Goal: Information Seeking & Learning: Learn about a topic

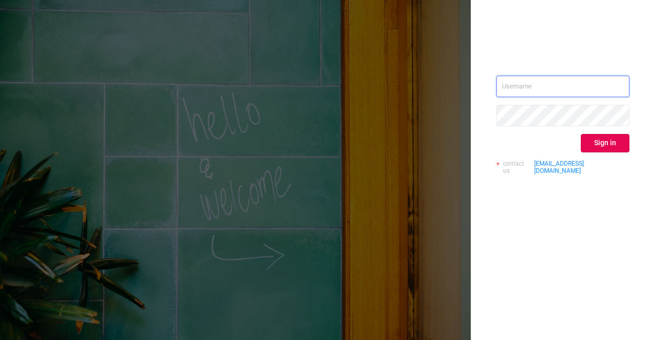
click at [534, 93] on input "text" at bounding box center [562, 86] width 133 height 21
type input "[PERSON_NAME][EMAIL_ADDRESS][DOMAIN_NAME]"
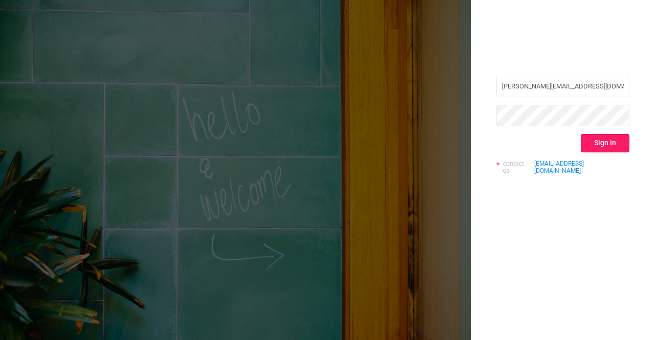
click at [624, 144] on button "Sign in" at bounding box center [604, 143] width 49 height 18
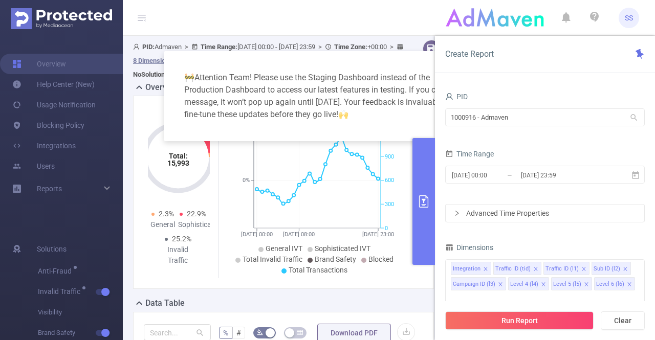
click at [419, 75] on div "🚧 Attention Team! Please use the Staging Dashboard instead of the Production Da…" at bounding box center [327, 95] width 303 height 65
drag, startPoint x: 540, startPoint y: 120, endPoint x: 302, endPoint y: 117, distance: 237.3
click at [302, 117] on body "SS Overview Help Center (New) Usage Notification Blocking Policy Integrations U…" at bounding box center [327, 170] width 655 height 340
type input "א"
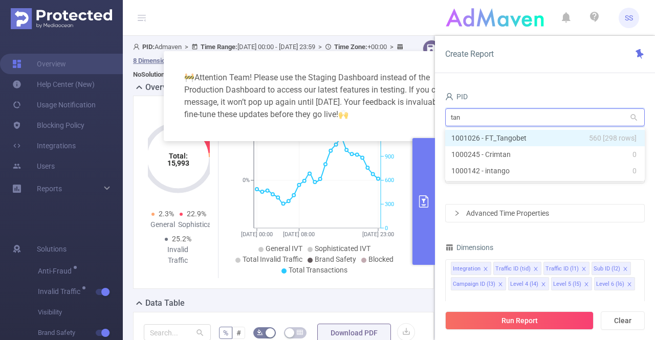
type input "tang"
drag, startPoint x: 505, startPoint y: 138, endPoint x: 506, endPoint y: 162, distance: 24.6
click at [505, 138] on li "1001026 - FT_Tangobet 560 [298 rows]" at bounding box center [544, 138] width 199 height 16
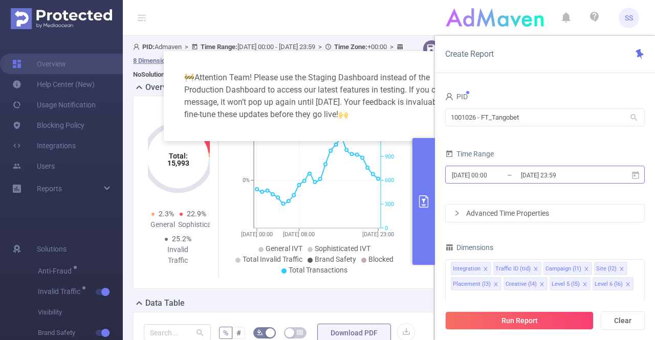
click at [505, 180] on input "2024-12-09 00:00" at bounding box center [492, 175] width 83 height 14
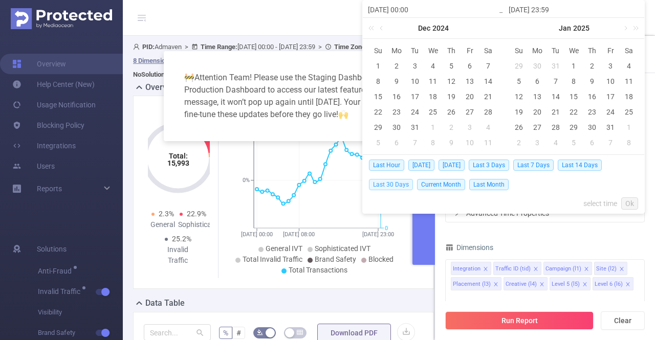
click at [403, 184] on span "Last 30 Days" at bounding box center [391, 184] width 44 height 11
type input "2025-08-01 00:00"
type input "[DATE] 23:59"
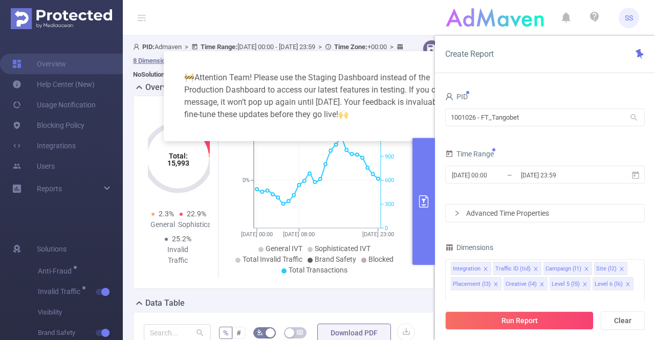
click at [515, 321] on button "Run Report" at bounding box center [519, 320] width 148 height 18
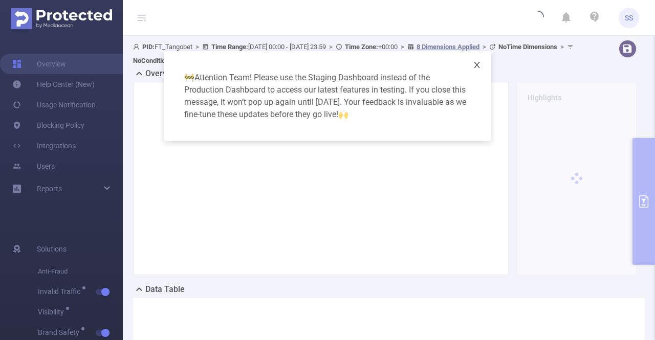
click at [476, 64] on icon "icon: close" at bounding box center [477, 65] width 6 height 6
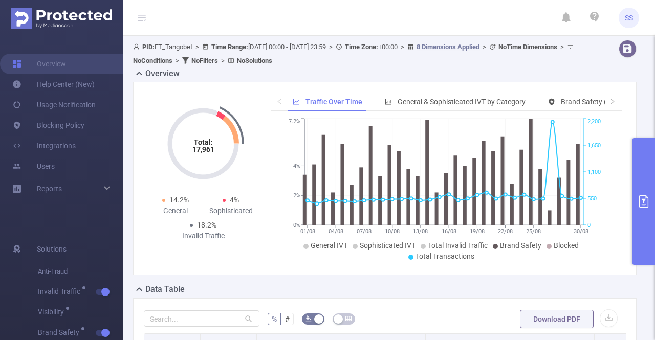
click at [139, 19] on icon at bounding box center [142, 18] width 8 height 8
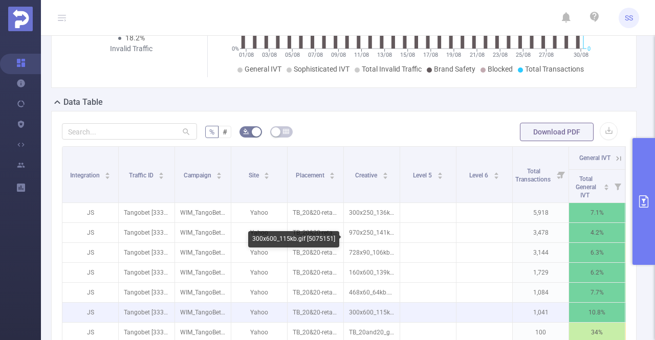
scroll to position [102, 0]
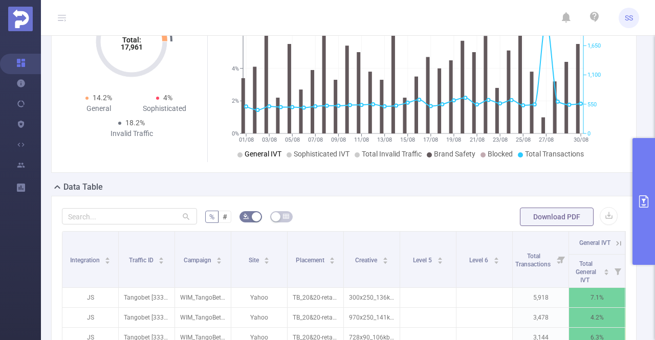
click at [250, 151] on span "General IVT" at bounding box center [262, 154] width 37 height 8
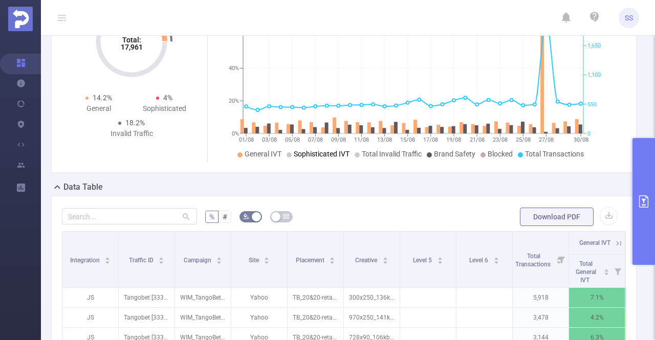
click at [297, 151] on span "Sophisticated IVT" at bounding box center [322, 154] width 56 height 8
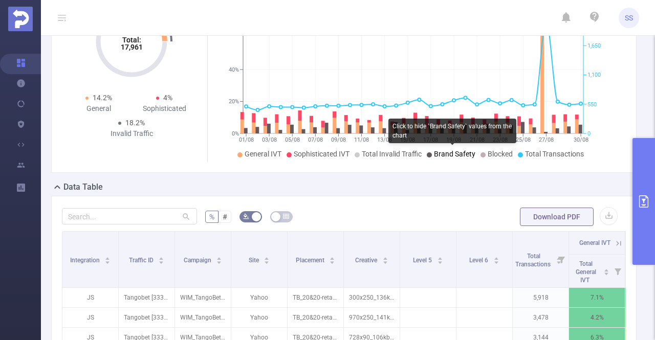
drag, startPoint x: 430, startPoint y: 153, endPoint x: 440, endPoint y: 151, distance: 10.5
click at [440, 151] on span "Brand Safety" at bounding box center [454, 154] width 41 height 8
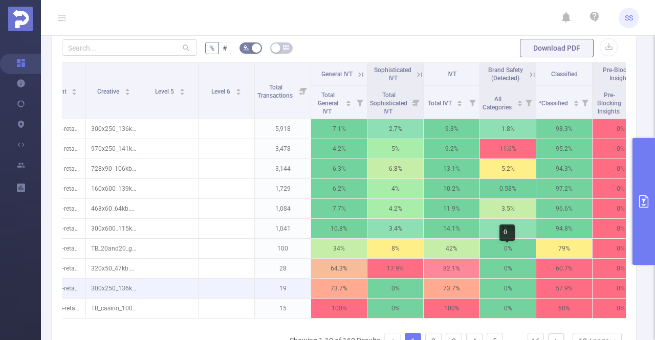
scroll to position [256, 0]
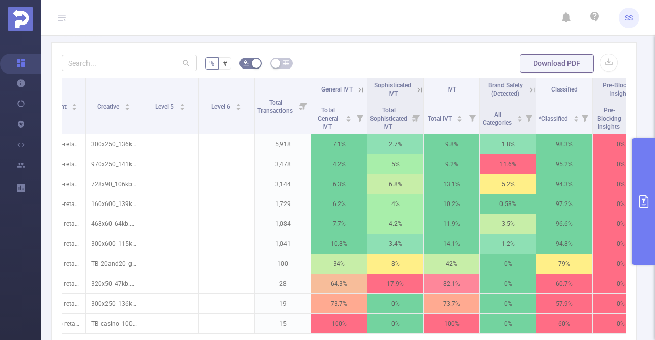
click at [358, 85] on icon at bounding box center [360, 89] width 9 height 9
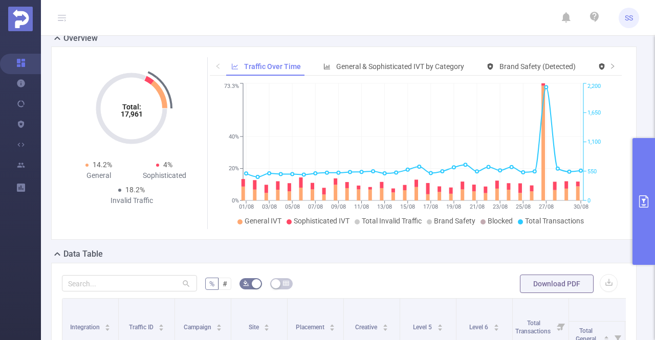
scroll to position [0, 0]
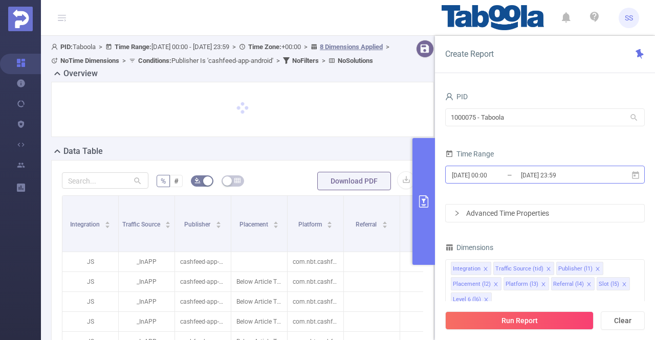
click at [504, 172] on input "2025-06-17 00:00" at bounding box center [492, 175] width 83 height 14
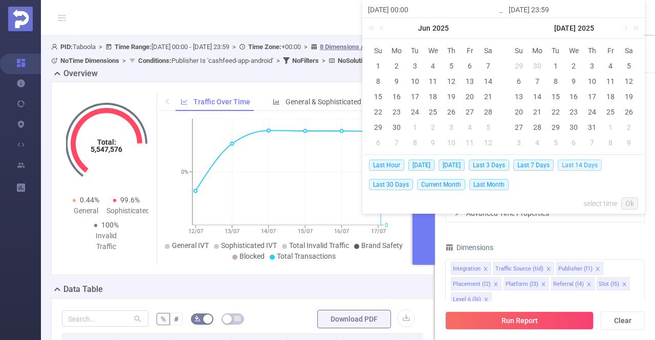
click at [573, 165] on span "Last 14 Days" at bounding box center [579, 165] width 44 height 11
type input "2025-08-17 00:00"
type input "[DATE] 23:59"
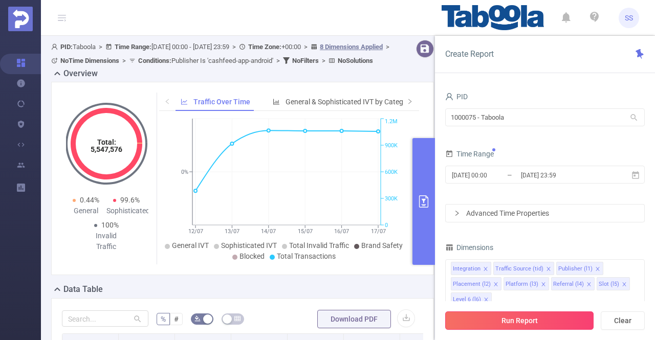
click at [511, 326] on button "Run Report" at bounding box center [519, 320] width 148 height 18
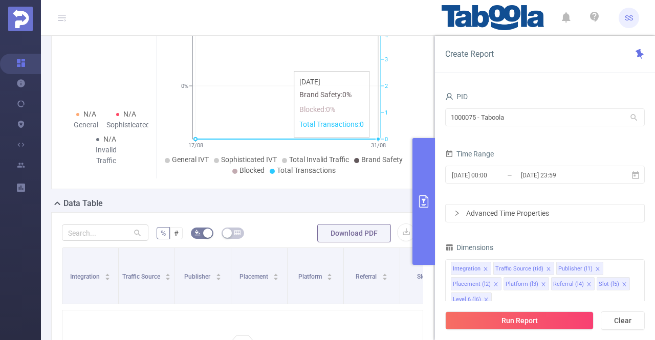
scroll to position [102, 0]
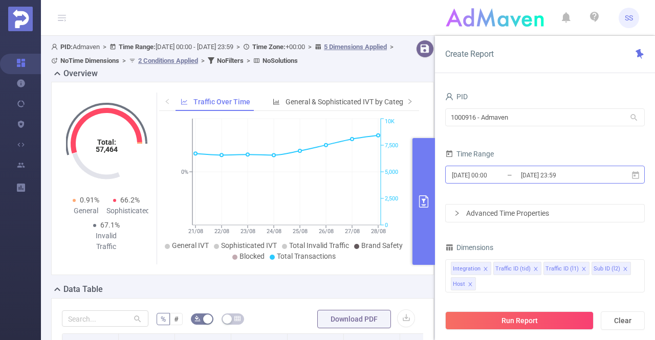
click at [539, 176] on input "2025-08-28 23:59" at bounding box center [561, 175] width 83 height 14
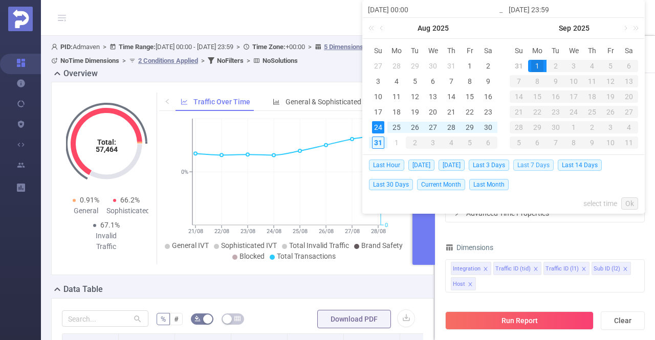
click at [535, 166] on span "Last 7 Days" at bounding box center [533, 165] width 40 height 11
type input "2025-08-24 00:00"
type input "[DATE] 23:59"
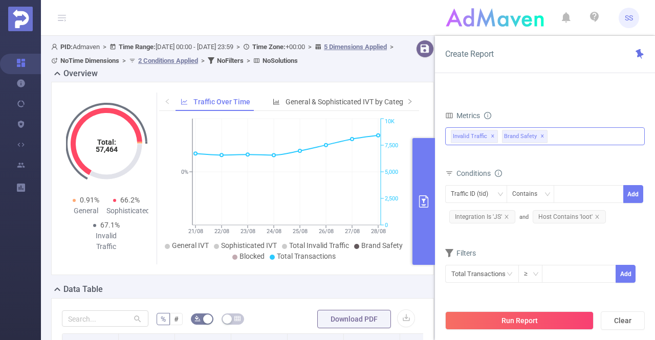
click at [540, 135] on span "✕" at bounding box center [542, 136] width 4 height 12
click at [507, 316] on button "Run Report" at bounding box center [519, 320] width 148 height 18
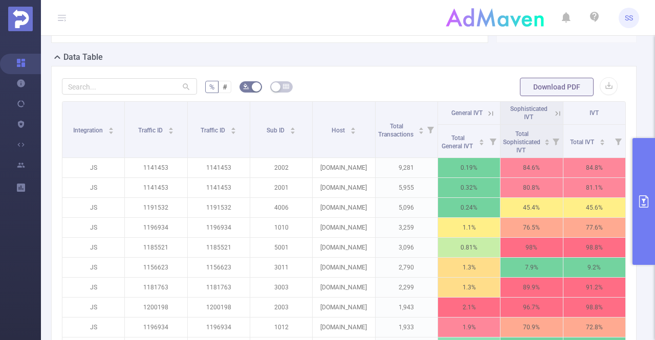
scroll to position [256, 0]
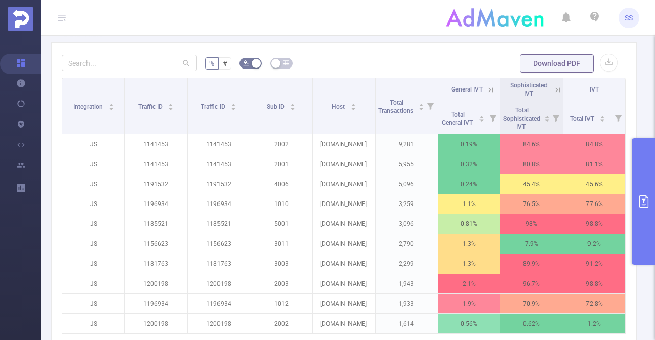
click at [553, 88] on icon at bounding box center [557, 89] width 9 height 9
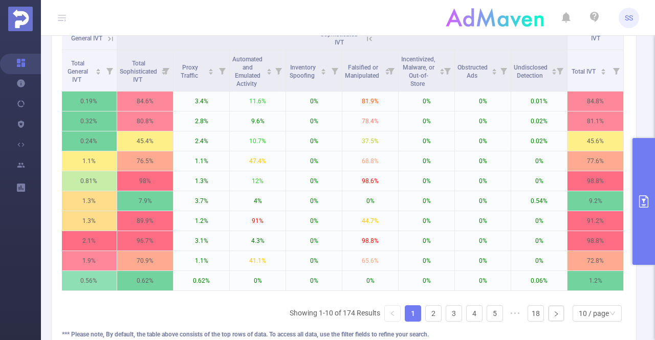
scroll to position [0, 0]
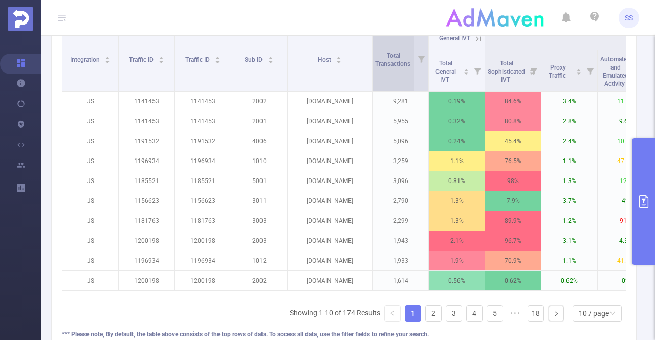
drag, startPoint x: 343, startPoint y: 73, endPoint x: 372, endPoint y: 80, distance: 30.1
click at [372, 80] on span at bounding box center [371, 59] width 5 height 64
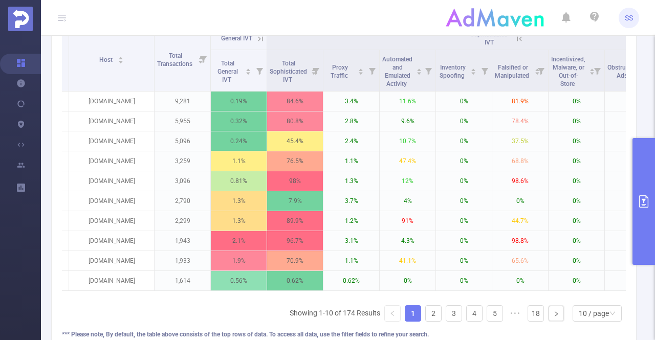
scroll to position [0, 199]
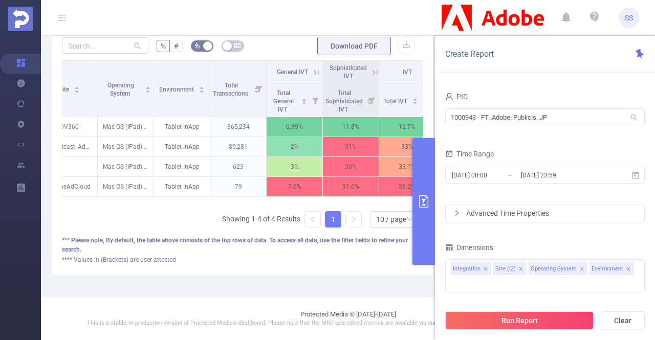
scroll to position [0, 99]
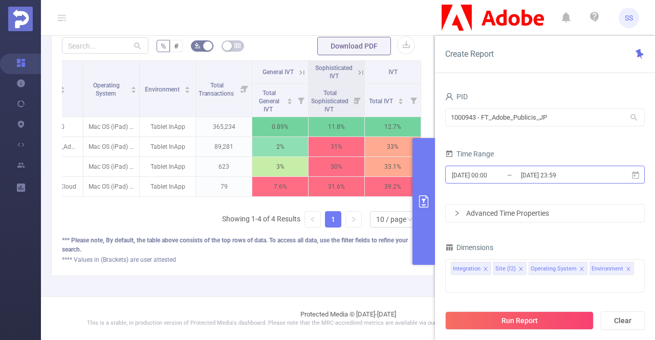
click at [509, 173] on input "2025-08-14 00:00" at bounding box center [492, 175] width 83 height 14
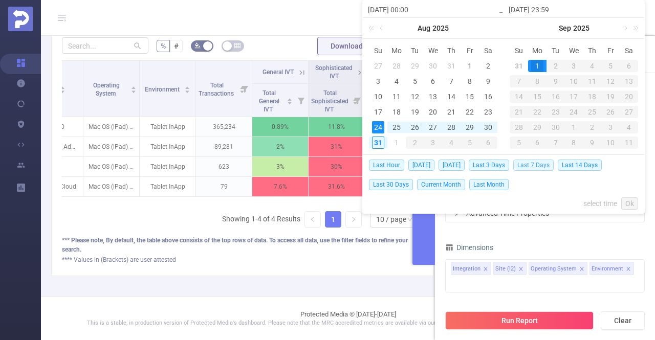
click at [531, 165] on span "Last 7 Days" at bounding box center [533, 165] width 40 height 11
type input "2025-08-24 00:00"
type input "[DATE] 23:59"
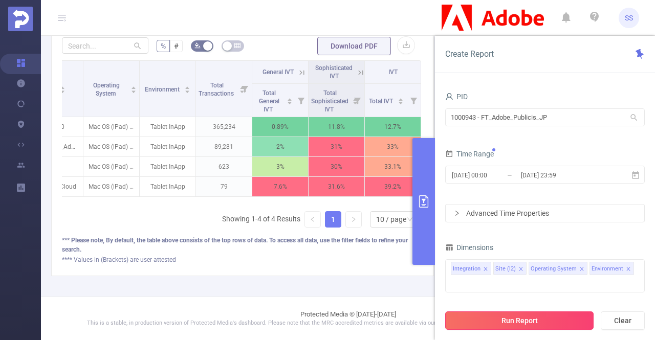
click at [512, 328] on button "Run Report" at bounding box center [519, 320] width 148 height 18
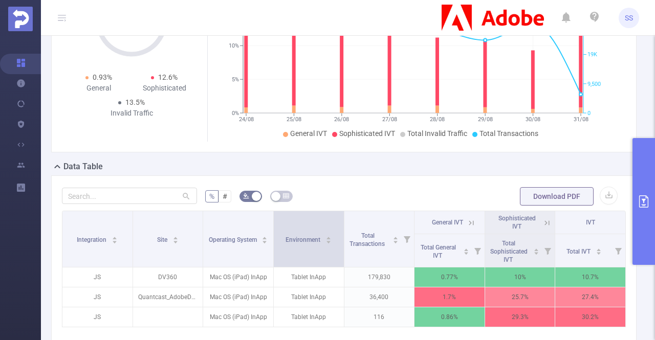
scroll to position [72, 0]
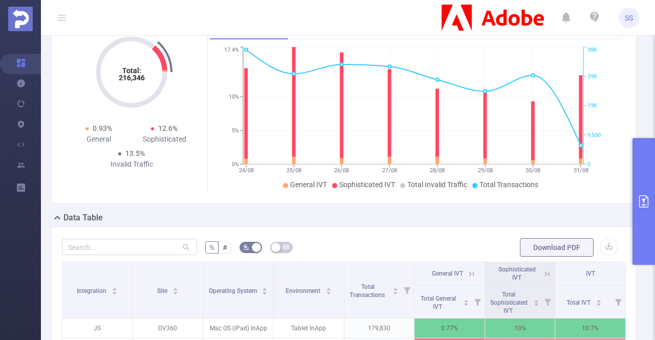
click at [639, 175] on button "primary" at bounding box center [643, 201] width 23 height 127
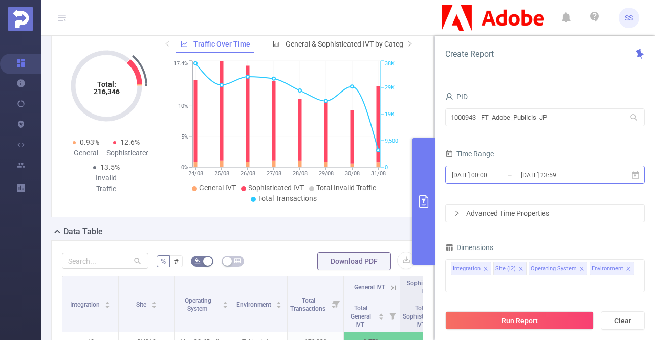
click at [556, 172] on input "[DATE] 23:59" at bounding box center [561, 175] width 83 height 14
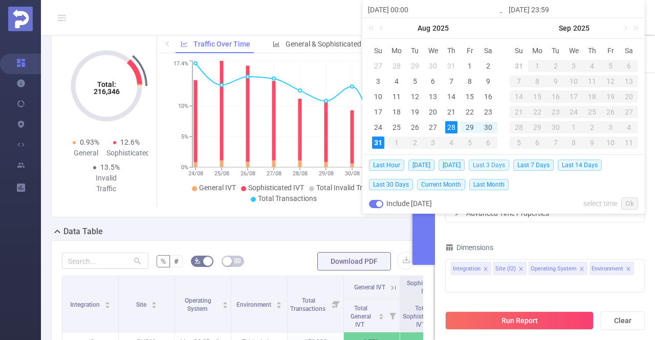
click at [505, 163] on span "Last 3 Days" at bounding box center [488, 165] width 40 height 11
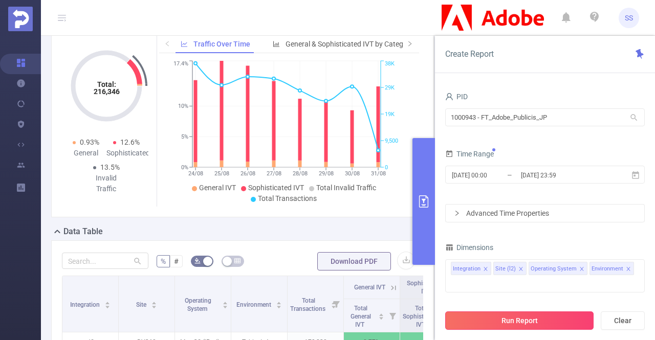
click at [494, 325] on button "Run Report" at bounding box center [519, 320] width 148 height 18
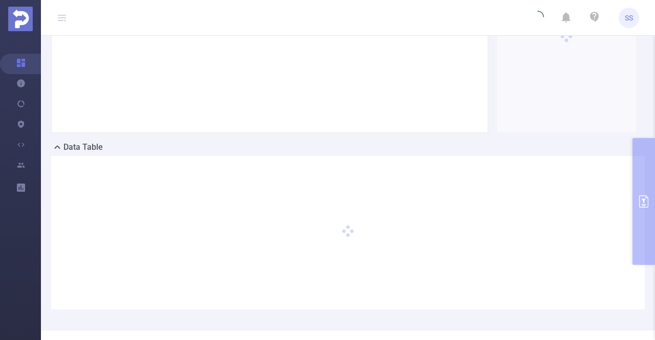
scroll to position [174, 0]
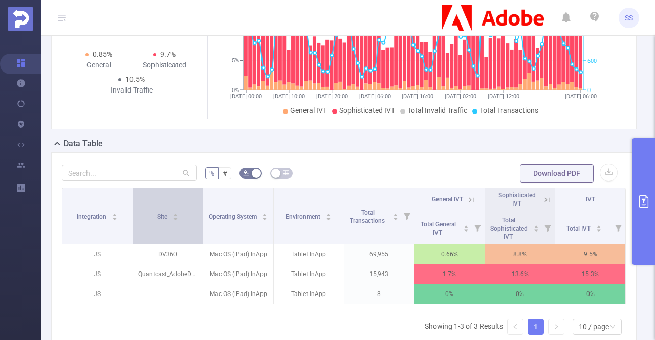
scroll to position [162, 0]
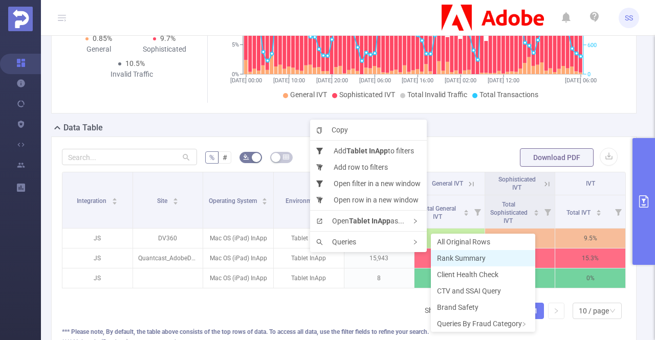
click at [449, 265] on li "Rank Summary" at bounding box center [483, 258] width 104 height 16
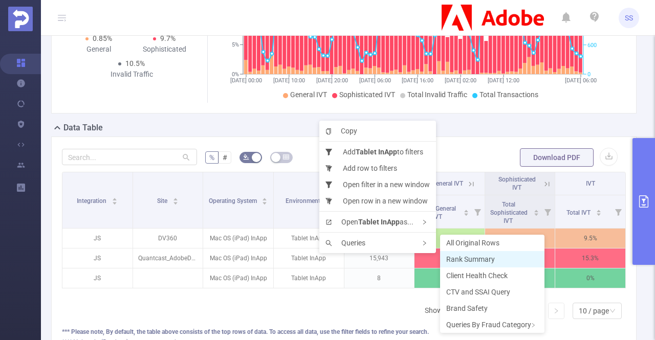
click at [455, 259] on span "Rank Summary" at bounding box center [470, 259] width 49 height 8
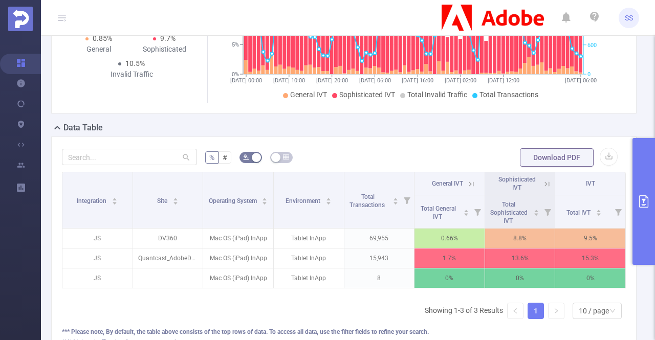
scroll to position [0, 0]
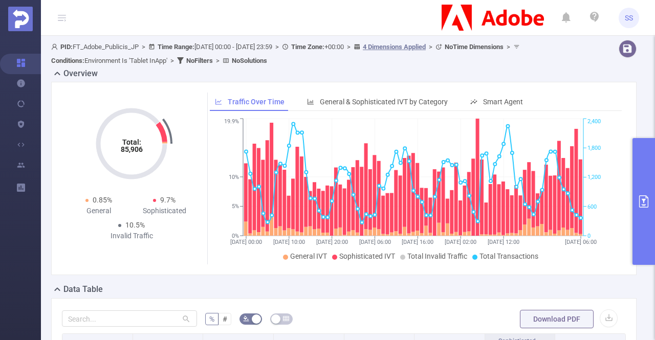
click at [638, 156] on button "primary" at bounding box center [643, 201] width 23 height 127
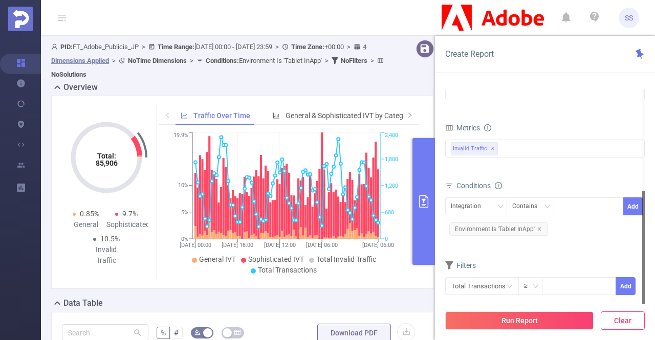
click at [635, 321] on button "Clear" at bounding box center [622, 320] width 44 height 18
type input "2025-08-31 06:00"
type input "2025-08-31 06:59"
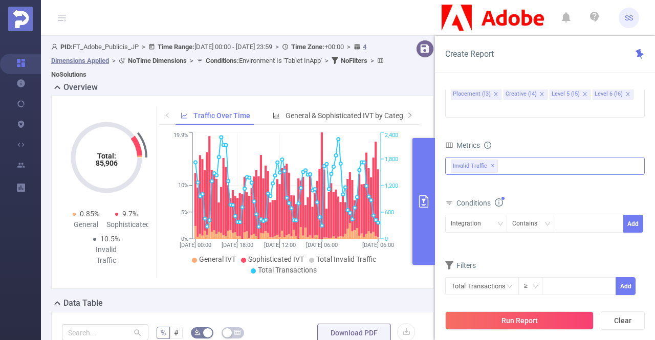
click at [490, 160] on span "✕" at bounding box center [492, 166] width 4 height 12
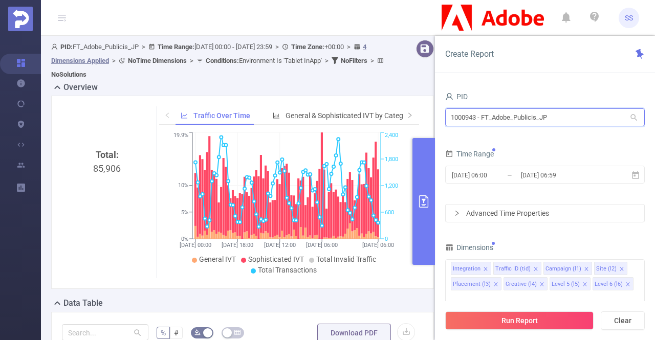
drag, startPoint x: 574, startPoint y: 118, endPoint x: 411, endPoint y: 106, distance: 163.1
click at [411, 106] on section "PID: FT_Adobe_Publicis_JP > Time Range: 2025-08-28 00:00 - 2025-08-31 23:59 > T…" at bounding box center [348, 300] width 614 height 528
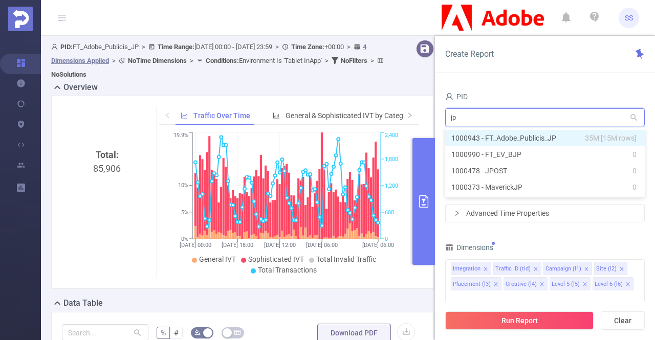
click at [497, 131] on li "1000943 - FT_Adobe_Publicis_JP 35M [15M rows]" at bounding box center [544, 138] width 199 height 16
type input "1000943 - FT_Adobe_Publicis_JP"
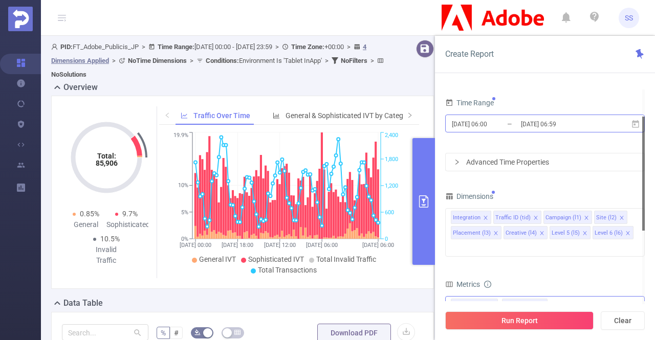
click at [543, 127] on input "2025-08-31 06:59" at bounding box center [561, 124] width 83 height 14
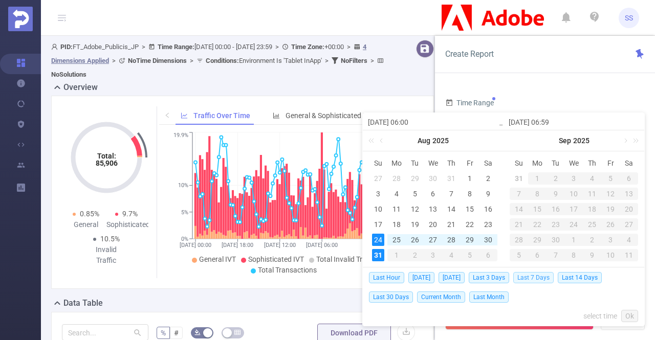
click at [533, 279] on span "Last 7 Days" at bounding box center [533, 277] width 40 height 11
type input "2025-08-24 00:00"
type input "[DATE] 23:59"
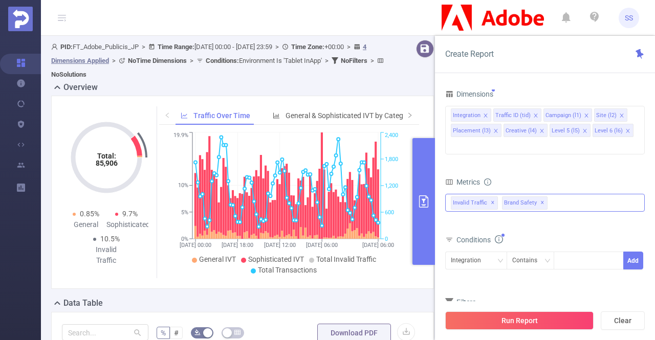
click at [490, 197] on span "✕" at bounding box center [492, 203] width 4 height 12
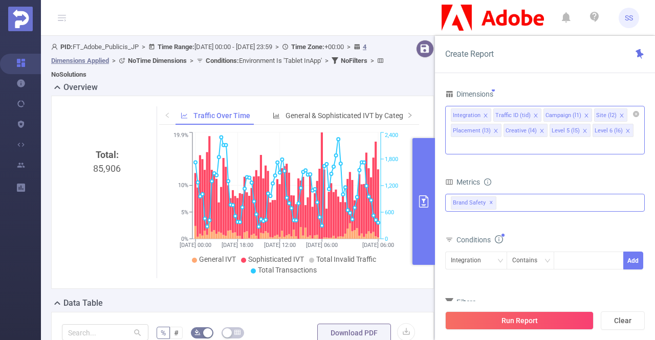
click at [625, 129] on icon "icon: close" at bounding box center [627, 130] width 5 height 5
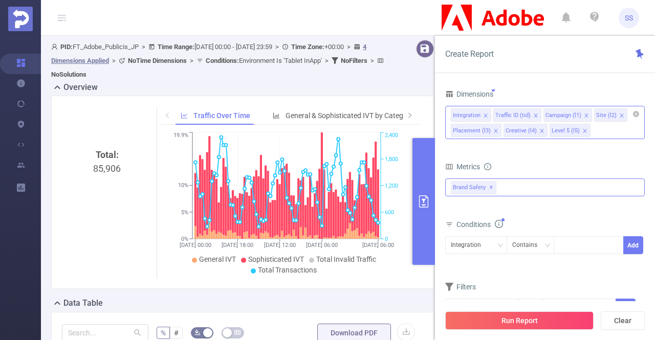
click at [582, 130] on icon "icon: close" at bounding box center [584, 130] width 5 height 5
click at [540, 130] on icon "icon: close" at bounding box center [541, 130] width 5 height 5
click at [497, 130] on li "Placement (l3)" at bounding box center [476, 130] width 51 height 13
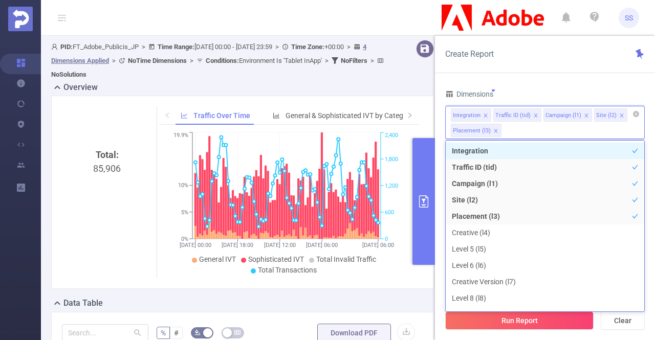
click at [494, 130] on icon "icon: close" at bounding box center [496, 131] width 4 height 4
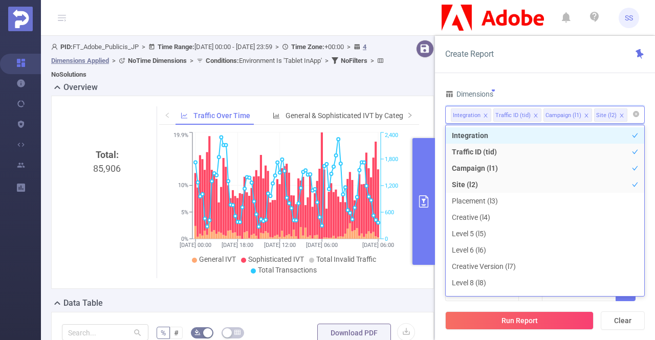
click at [533, 114] on icon "icon: close" at bounding box center [535, 116] width 4 height 4
click at [533, 114] on icon "icon: close" at bounding box center [535, 115] width 5 height 5
click at [518, 113] on icon "icon: close" at bounding box center [520, 115] width 5 height 5
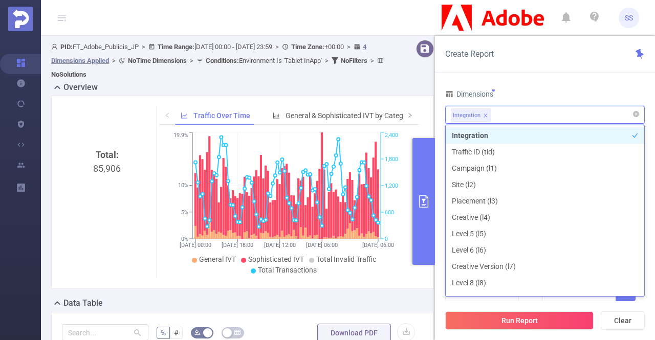
click at [523, 114] on div "Integration" at bounding box center [545, 114] width 188 height 17
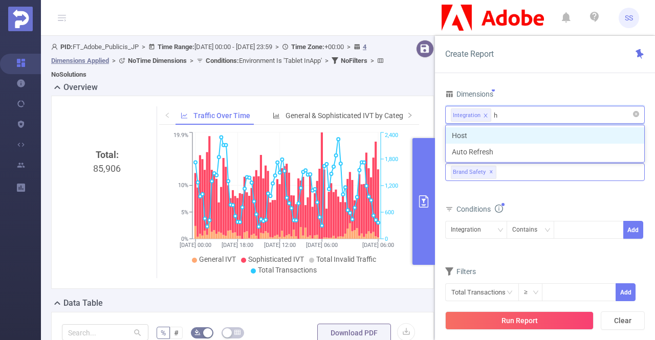
type input "ho"
click at [519, 132] on li "Host" at bounding box center [544, 135] width 198 height 16
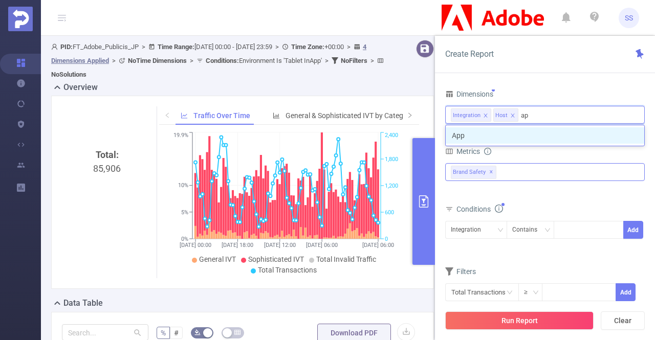
type input "app"
click at [519, 135] on li "App" at bounding box center [544, 135] width 198 height 16
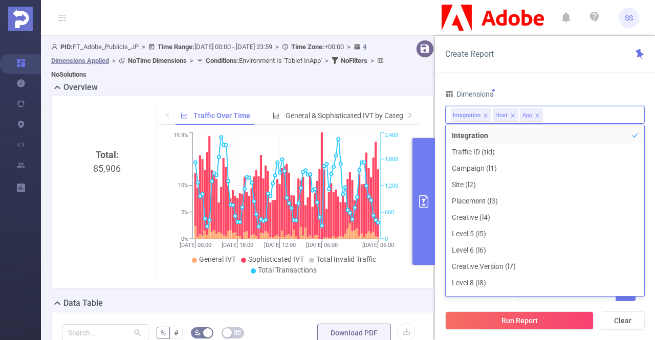
click at [550, 78] on div "Create Report PID 1000943 - FT_Adobe_Publicis_JP 1000943 - FT_Adobe_Publicis_JP…" at bounding box center [545, 188] width 220 height 304
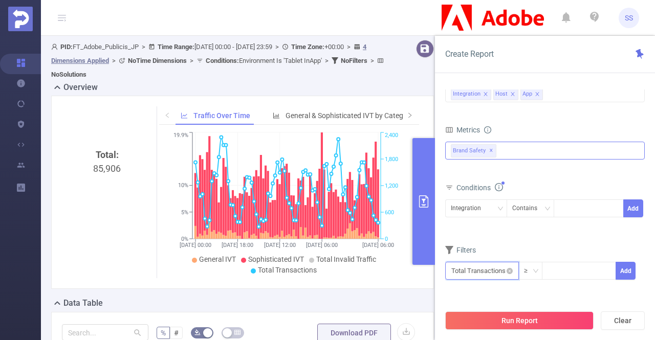
click at [466, 273] on input "text" at bounding box center [482, 271] width 74 height 18
click at [590, 270] on input at bounding box center [578, 269] width 73 height 15
type input "5,000"
click at [619, 264] on button "Add" at bounding box center [625, 271] width 20 height 18
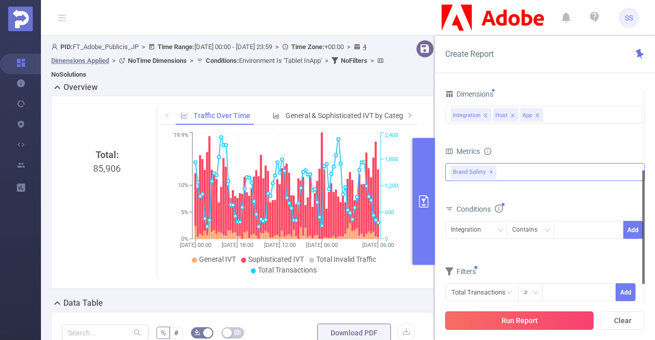
click at [535, 315] on button "Run Report" at bounding box center [519, 320] width 148 height 18
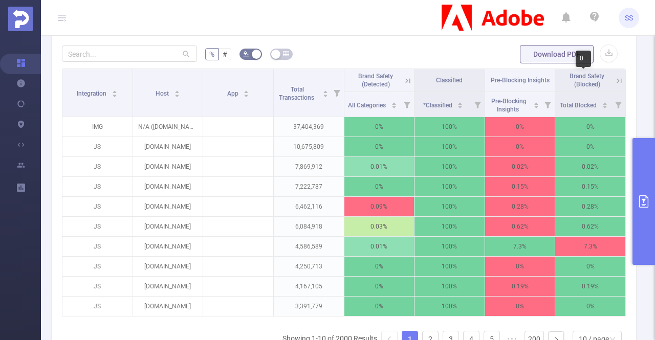
scroll to position [256, 0]
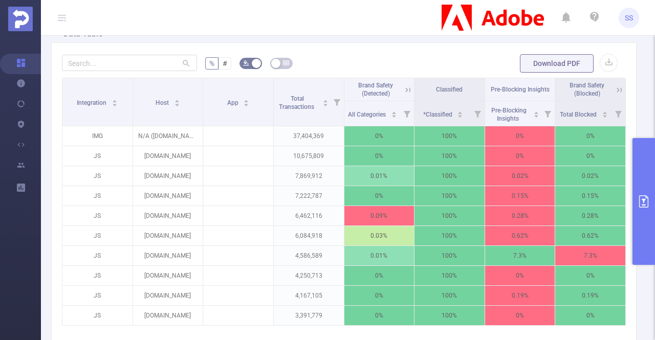
click at [614, 89] on icon at bounding box center [618, 89] width 9 height 9
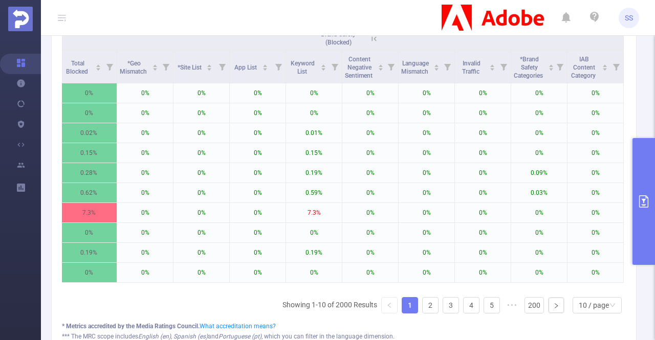
scroll to position [0, 403]
click at [552, 71] on icon at bounding box center [559, 66] width 14 height 33
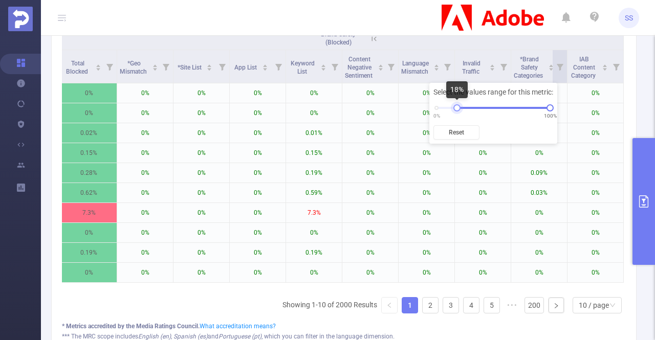
drag, startPoint x: 436, startPoint y: 107, endPoint x: 466, endPoint y: 108, distance: 30.2
click at [460, 108] on div at bounding box center [456, 107] width 7 height 7
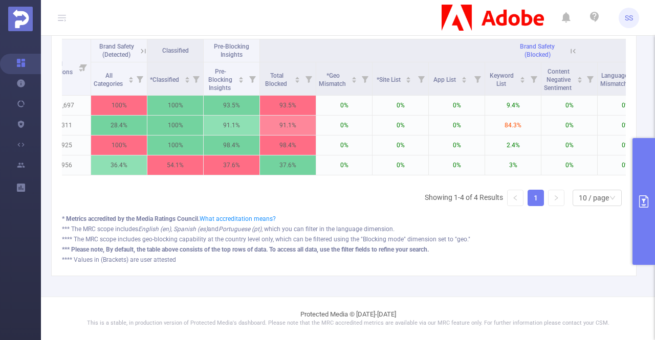
scroll to position [0, 0]
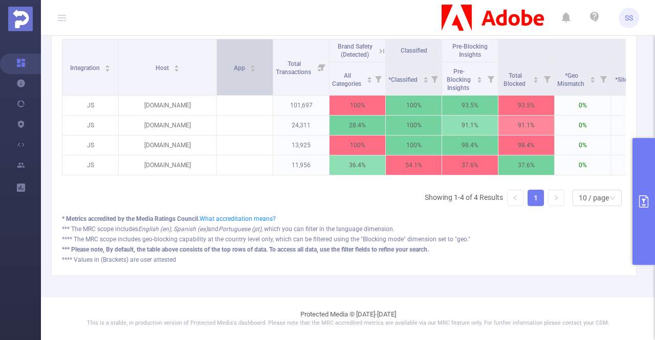
drag, startPoint x: 174, startPoint y: 58, endPoint x: 216, endPoint y: 71, distance: 43.7
click at [216, 71] on span at bounding box center [216, 67] width 5 height 56
click at [381, 47] on icon at bounding box center [381, 51] width 9 height 9
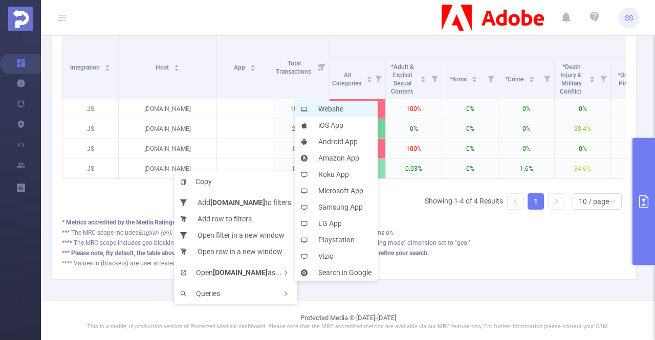
click at [361, 110] on li "Website" at bounding box center [336, 109] width 83 height 16
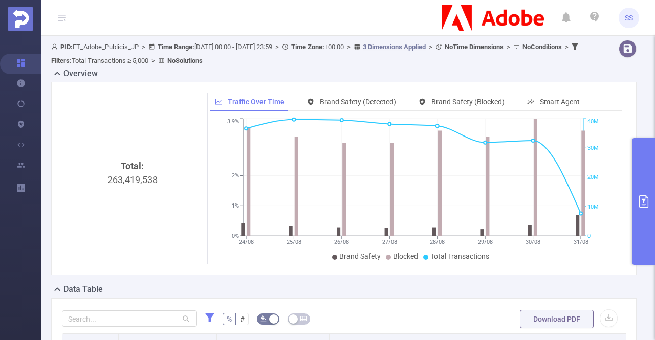
click at [645, 193] on button "primary" at bounding box center [643, 201] width 23 height 127
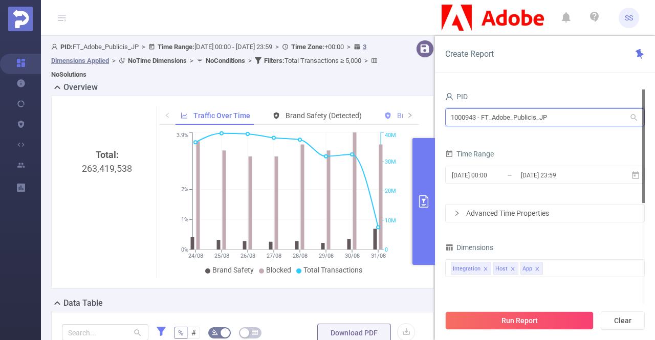
drag, startPoint x: 575, startPoint y: 121, endPoint x: 378, endPoint y: 111, distance: 197.1
click at [378, 111] on section "PID: FT_Adobe_Publicis_JP > Time Range: 2025-08-24 00:00 - 2025-08-31 23:59 > T…" at bounding box center [348, 334] width 614 height 596
type input "apa"
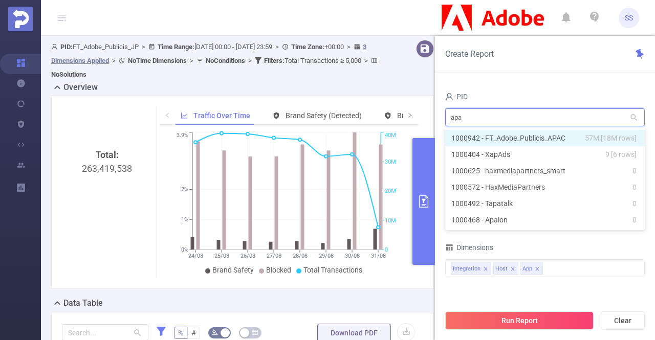
click at [544, 132] on li "1000942 - FT_Adobe_Publicis_APAC 57M [18M rows]" at bounding box center [544, 138] width 199 height 16
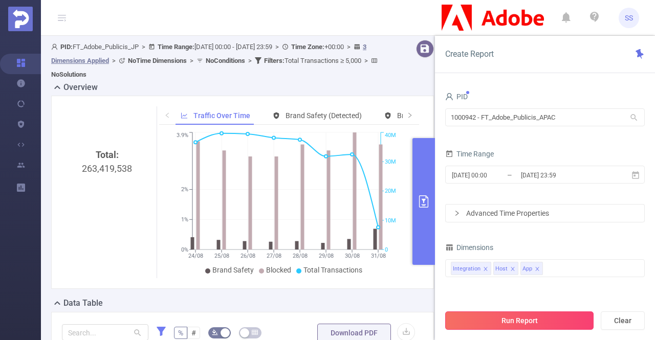
click at [516, 325] on button "Run Report" at bounding box center [519, 320] width 148 height 18
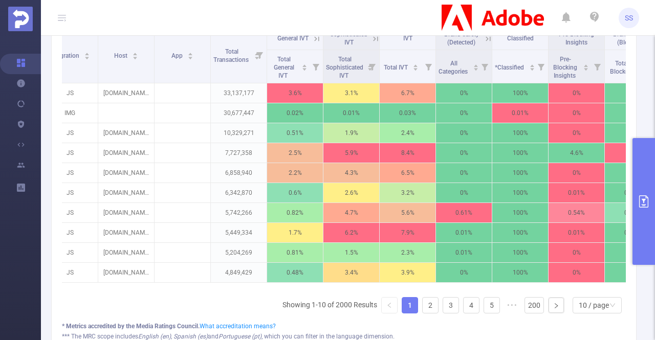
scroll to position [0, 65]
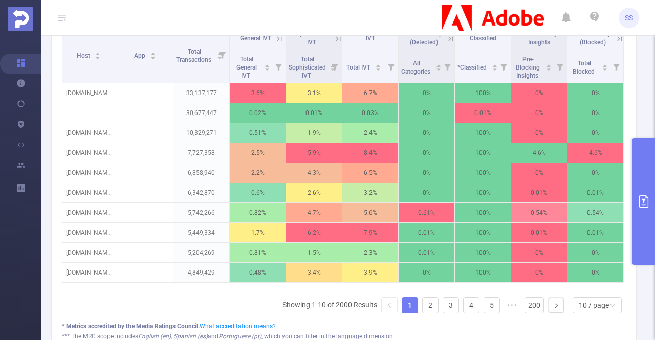
click at [648, 185] on button "primary" at bounding box center [643, 201] width 23 height 127
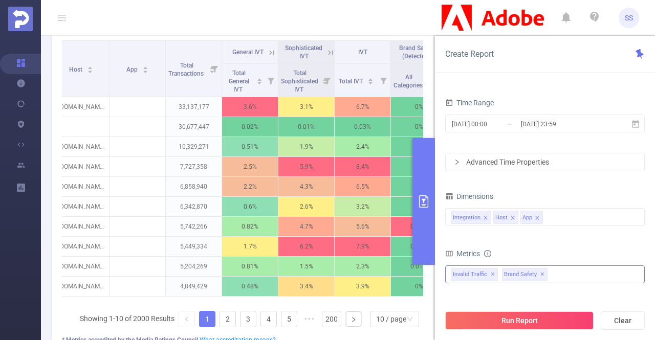
click at [422, 198] on icon "primary" at bounding box center [423, 201] width 12 height 12
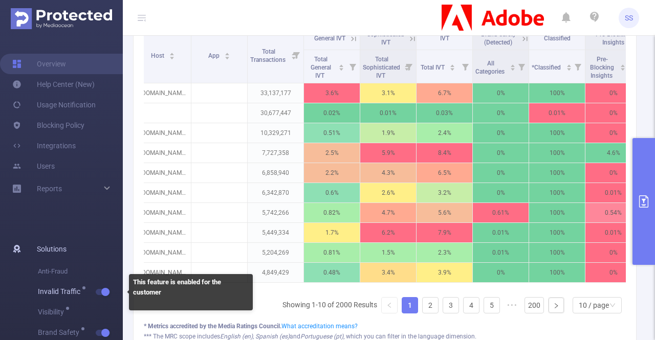
click at [103, 293] on button "button" at bounding box center [103, 292] width 14 height 6
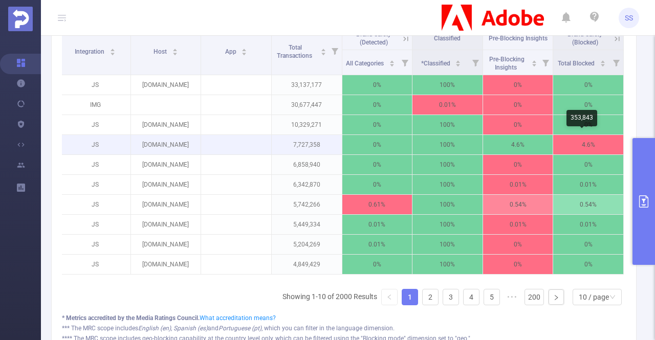
scroll to position [256, 0]
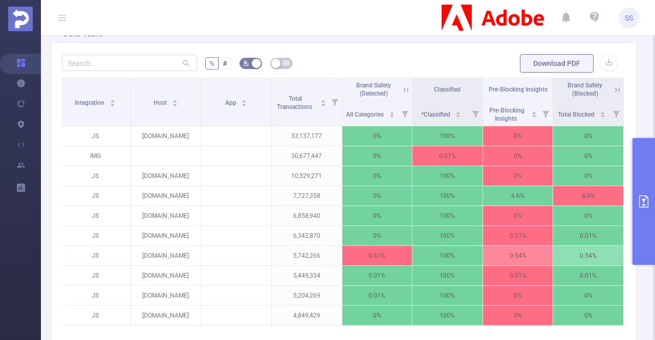
click at [612, 90] on icon at bounding box center [616, 89] width 9 height 9
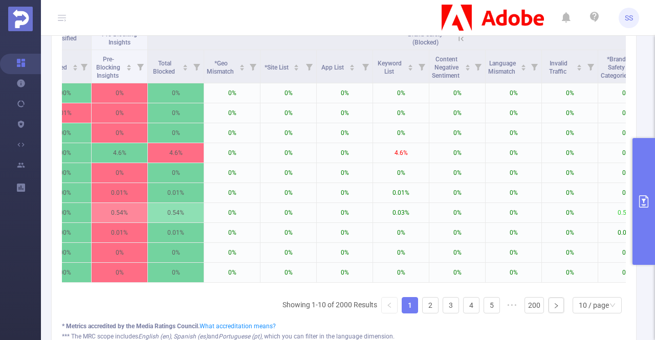
scroll to position [0, 403]
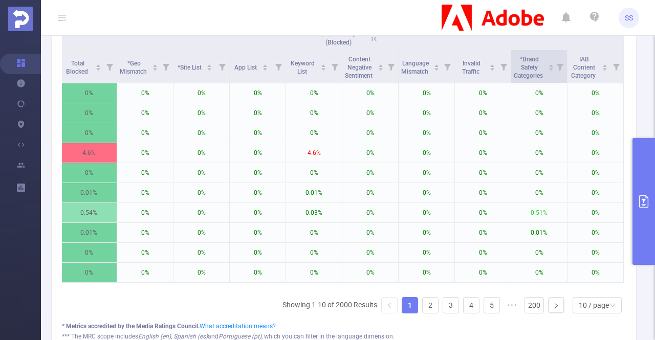
click at [553, 74] on icon at bounding box center [559, 66] width 14 height 33
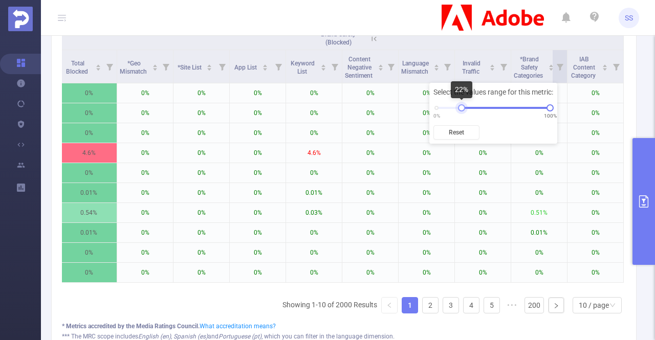
drag, startPoint x: 437, startPoint y: 105, endPoint x: 463, endPoint y: 107, distance: 25.6
click at [463, 107] on div at bounding box center [461, 107] width 7 height 7
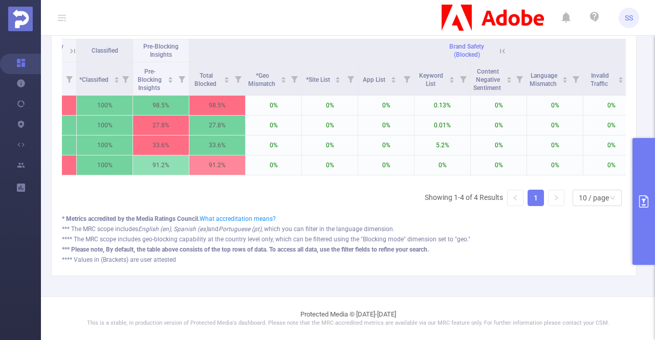
scroll to position [0, 0]
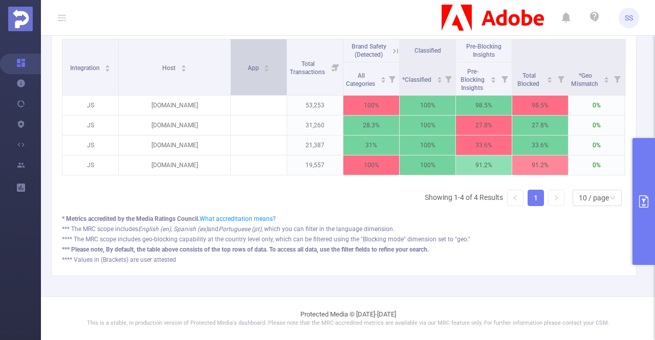
drag, startPoint x: 174, startPoint y: 72, endPoint x: 230, endPoint y: 84, distance: 57.1
click at [230, 84] on span at bounding box center [230, 67] width 5 height 56
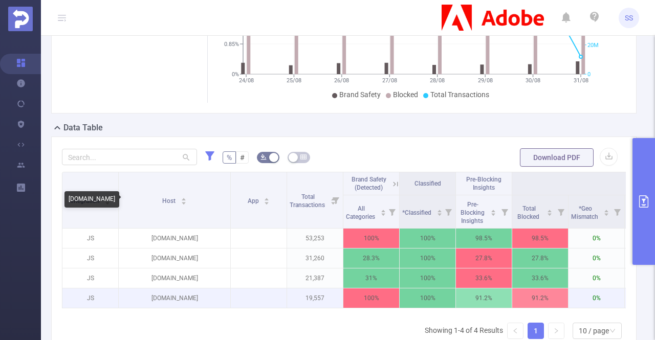
scroll to position [146, 0]
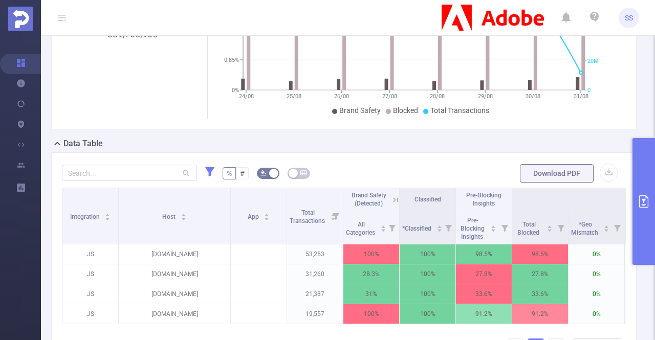
click at [392, 200] on icon at bounding box center [395, 199] width 9 height 9
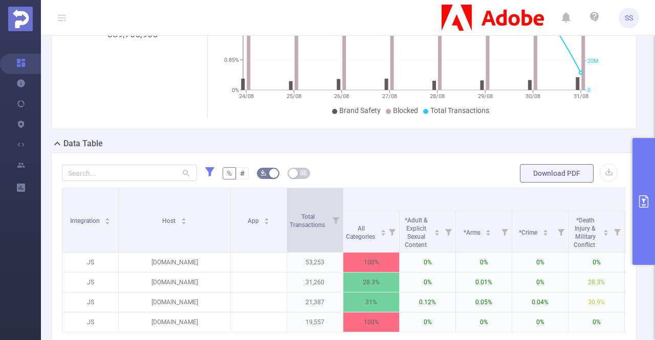
scroll to position [197, 0]
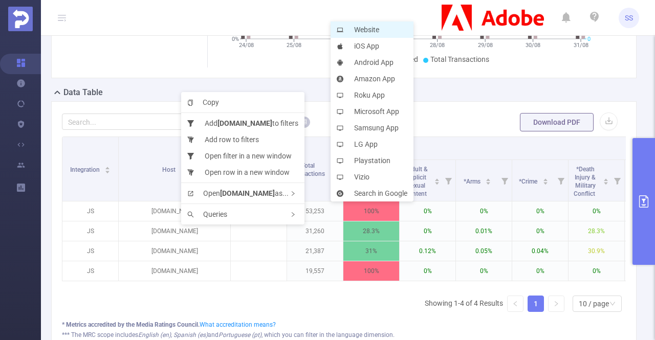
click at [354, 31] on li "Website" at bounding box center [371, 29] width 83 height 16
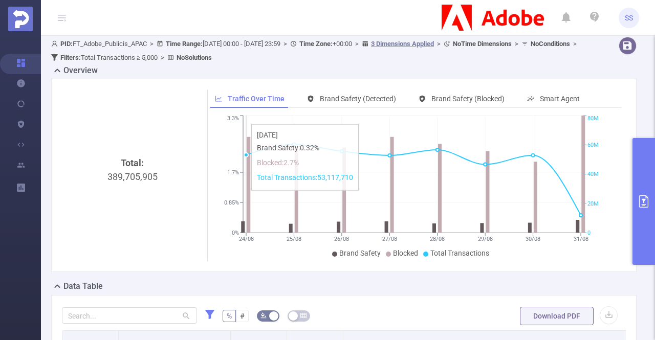
scroll to position [0, 0]
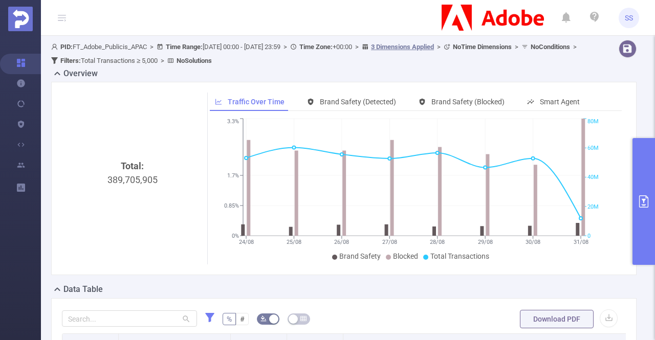
click at [145, 91] on div "Total: 389,705,905 Traffic Over Time Brand Safety (Detected) Brand Safety (Bloc…" at bounding box center [343, 178] width 585 height 193
click at [646, 189] on button "primary" at bounding box center [643, 201] width 23 height 127
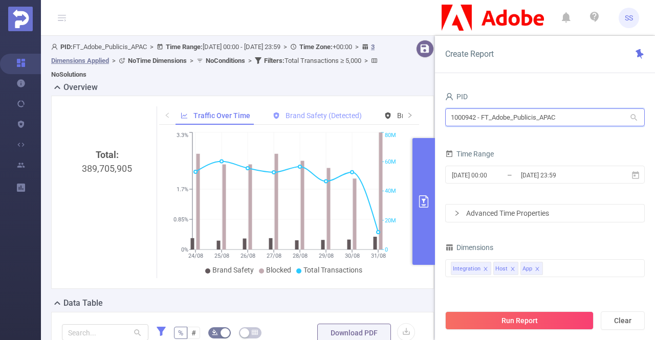
drag, startPoint x: 582, startPoint y: 117, endPoint x: 345, endPoint y: 115, distance: 237.3
click at [345, 115] on section "PID: FT_Adobe_Publicis_APAC > Time Range: 2025-08-24 00:00 - 2025-08-31 23:59 >…" at bounding box center [348, 334] width 614 height 596
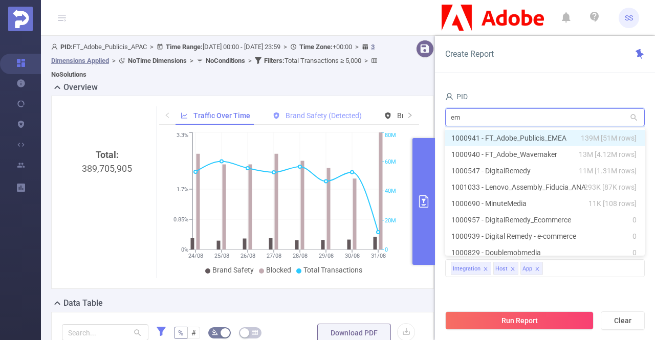
type input "eme"
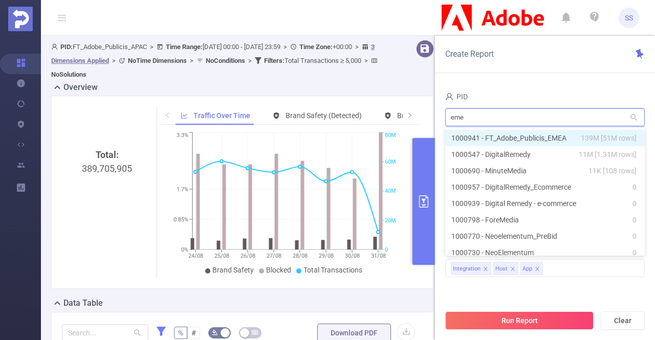
click at [563, 140] on li "1000941 - FT_Adobe_Publicis_EMEA 139M [51M rows]" at bounding box center [544, 138] width 199 height 16
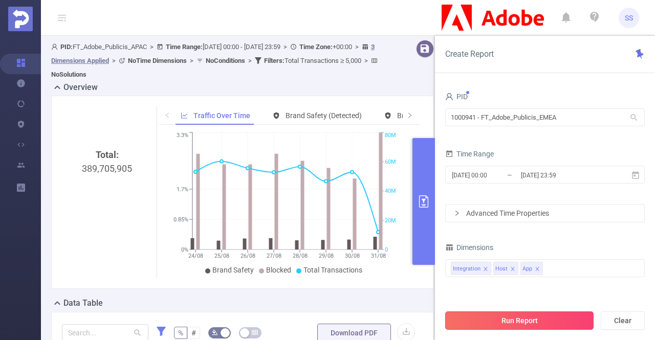
click at [521, 324] on button "Run Report" at bounding box center [519, 320] width 148 height 18
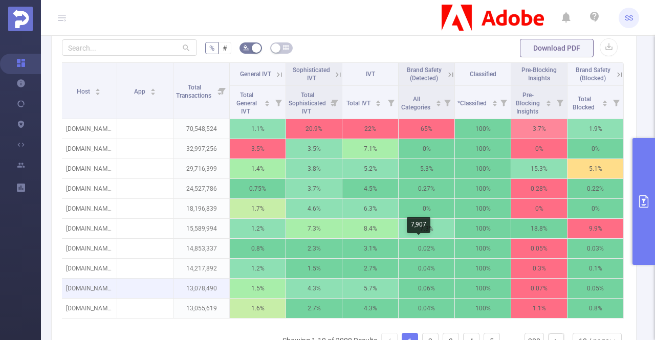
scroll to position [256, 0]
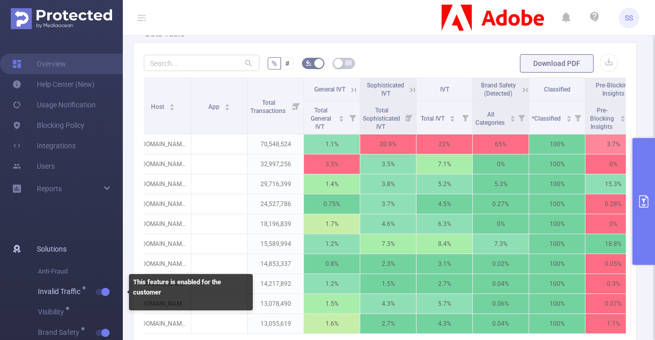
click at [99, 293] on span "button" at bounding box center [104, 291] width 13 height 5
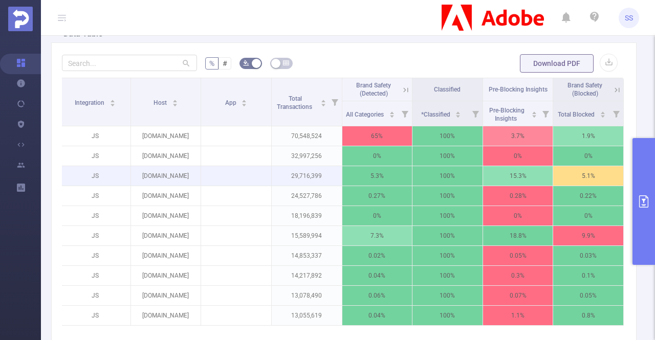
scroll to position [0, 2]
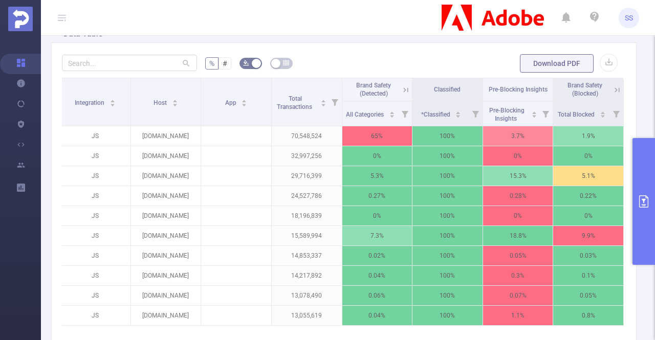
click at [402, 88] on icon at bounding box center [405, 89] width 9 height 9
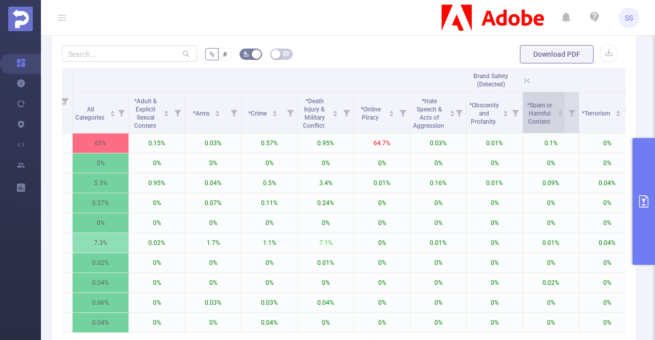
scroll to position [256, 0]
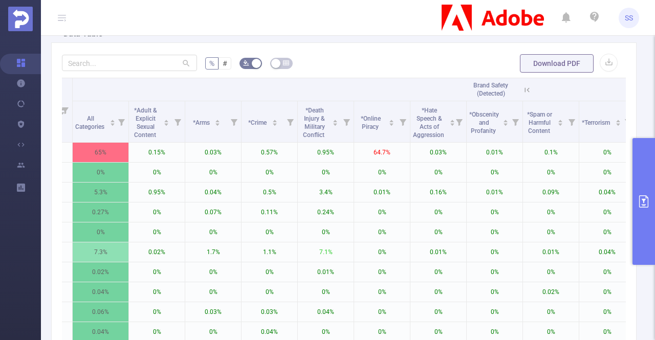
click at [527, 89] on icon at bounding box center [527, 89] width 5 height 5
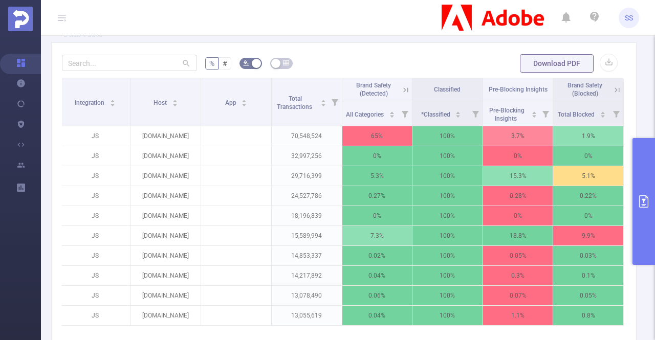
scroll to position [0, 2]
click at [612, 88] on icon at bounding box center [616, 89] width 9 height 9
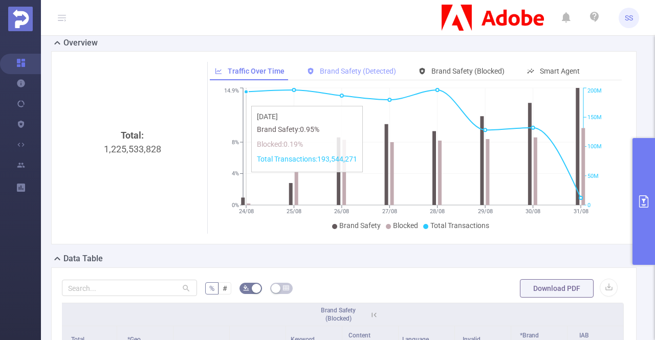
scroll to position [0, 0]
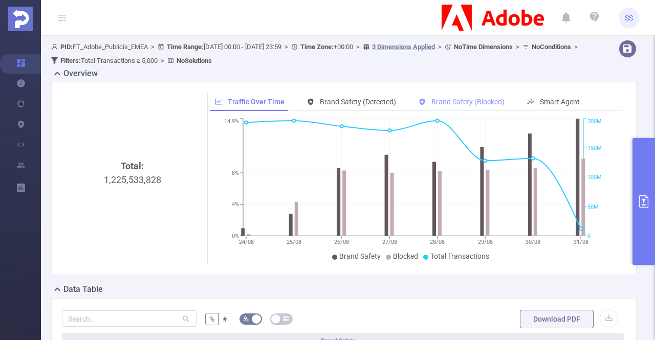
click at [463, 99] on span "Brand Safety (Blocked)" at bounding box center [467, 102] width 73 height 8
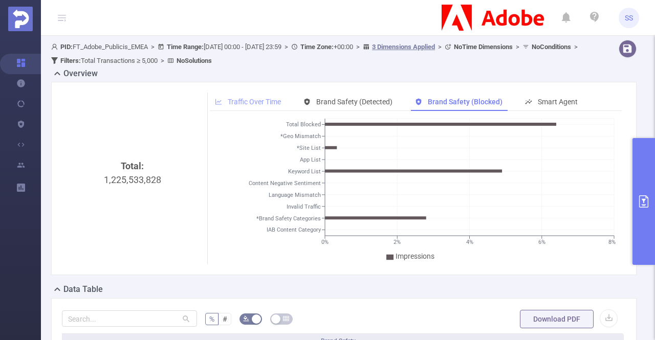
click at [240, 99] on span "Traffic Over Time" at bounding box center [254, 102] width 53 height 8
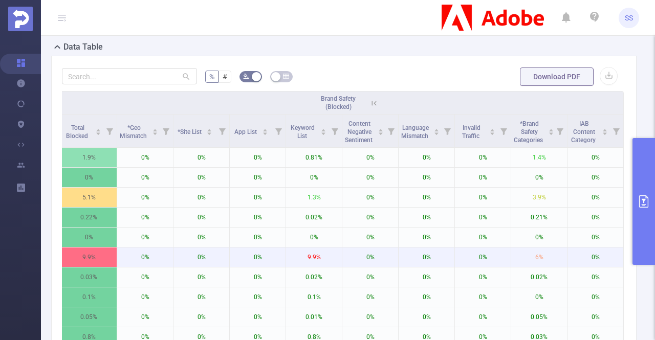
scroll to position [307, 0]
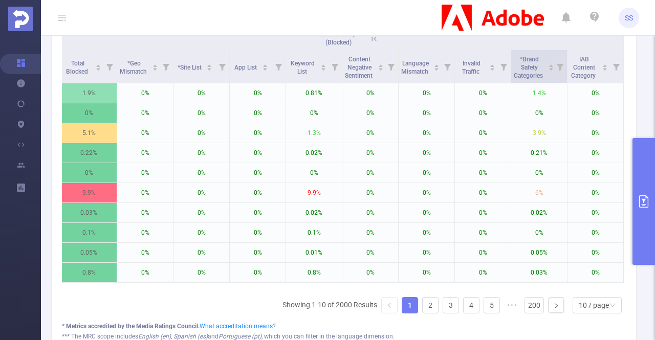
click at [564, 70] on span at bounding box center [566, 66] width 5 height 33
click at [552, 70] on icon at bounding box center [559, 66] width 14 height 33
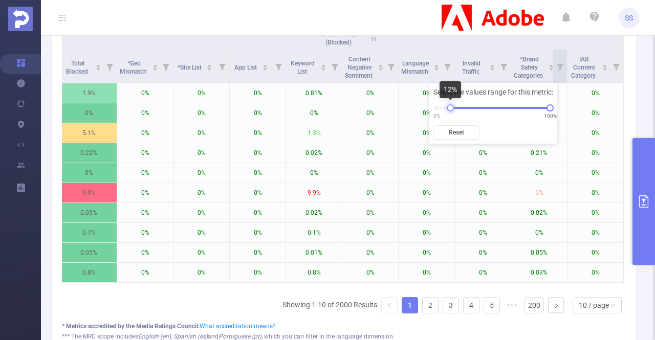
drag, startPoint x: 439, startPoint y: 107, endPoint x: 451, endPoint y: 108, distance: 11.8
click at [451, 107] on div at bounding box center [449, 107] width 7 height 7
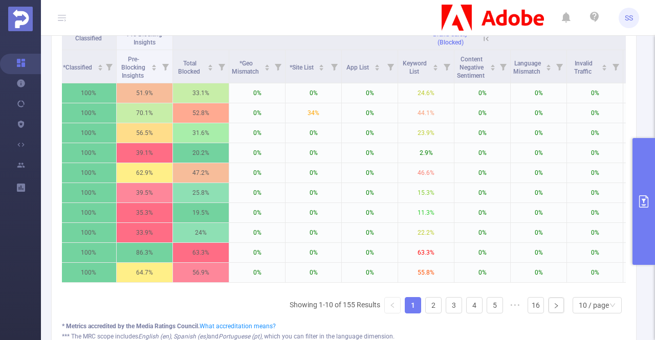
scroll to position [0, 403]
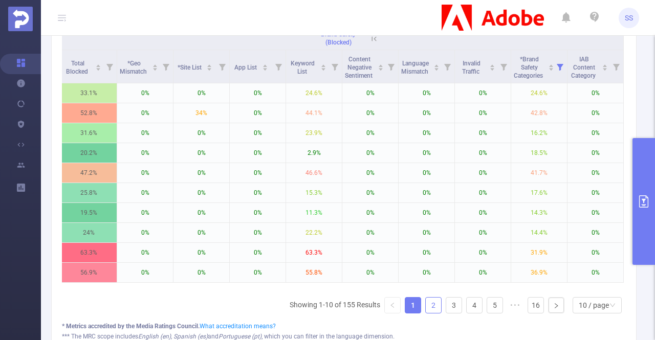
click at [430, 310] on link "2" at bounding box center [433, 305] width 15 height 15
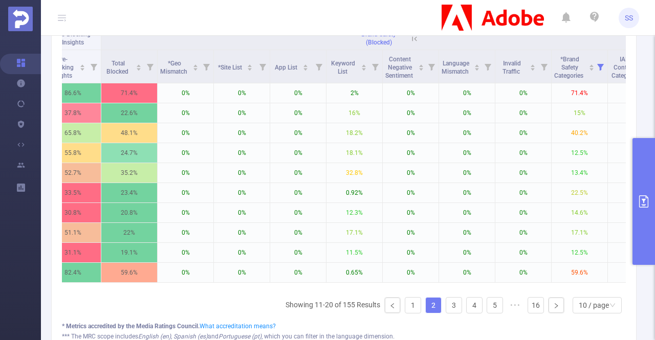
scroll to position [0, 366]
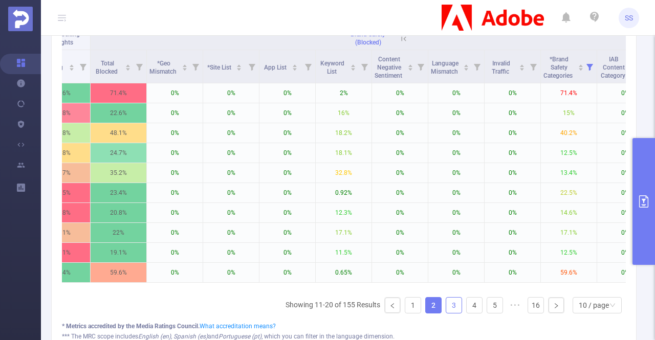
click at [446, 310] on link "3" at bounding box center [453, 305] width 15 height 15
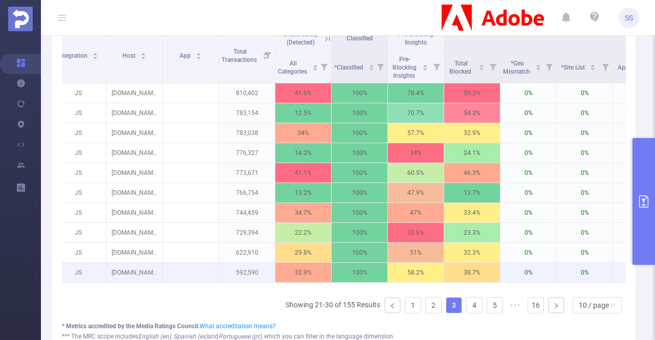
scroll to position [0, 10]
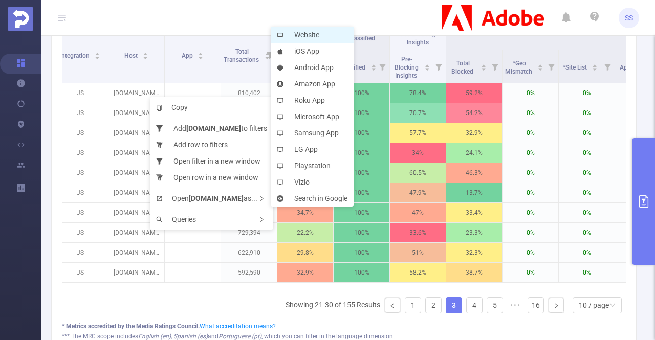
click at [315, 33] on li "Website" at bounding box center [312, 35] width 83 height 16
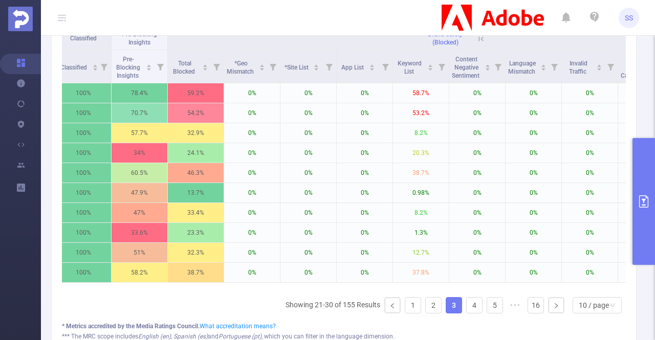
scroll to position [0, 403]
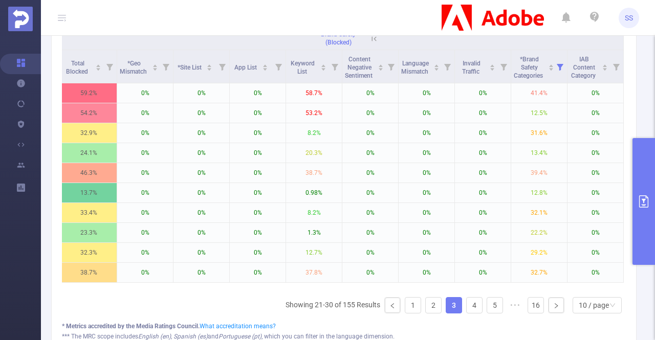
click at [477, 310] on ul "Showing 21-30 of 155 Results 1 2 3 4 5 ••• 16 10 / page" at bounding box center [455, 305] width 340 height 16
click at [467, 312] on link "4" at bounding box center [473, 305] width 15 height 15
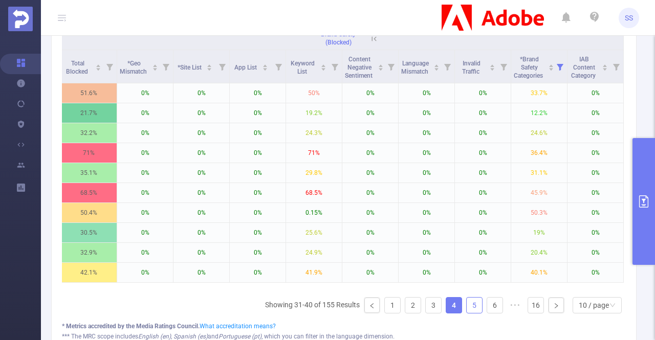
click at [466, 306] on link "5" at bounding box center [473, 305] width 15 height 15
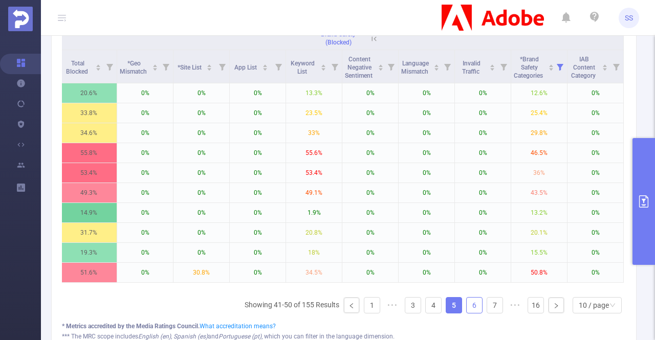
click at [469, 313] on link "6" at bounding box center [473, 305] width 15 height 15
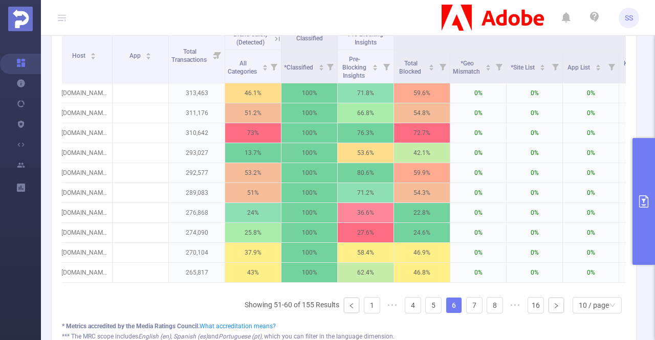
scroll to position [0, 0]
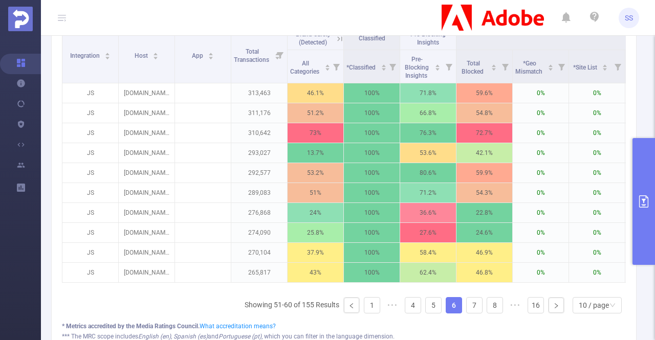
click at [340, 37] on icon at bounding box center [339, 38] width 9 height 9
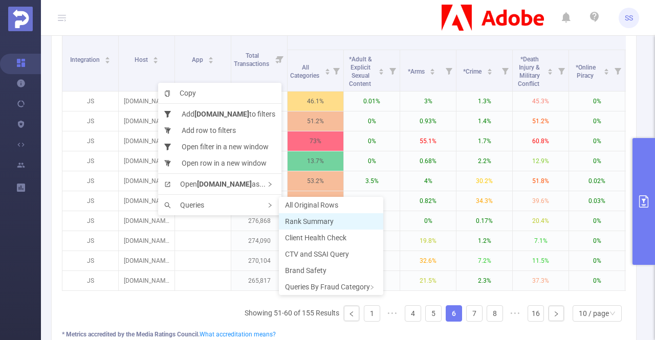
click at [308, 217] on span "Rank Summary" at bounding box center [309, 221] width 49 height 8
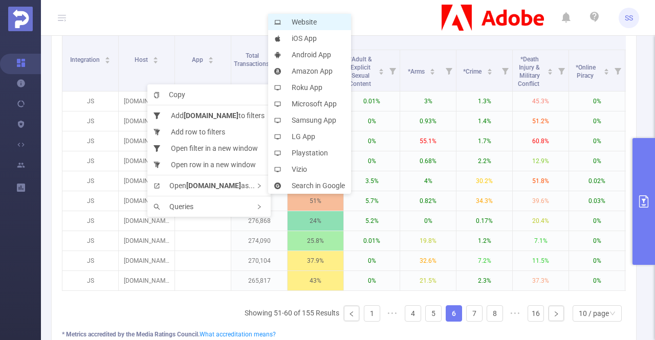
click at [304, 24] on li "Website" at bounding box center [309, 22] width 83 height 16
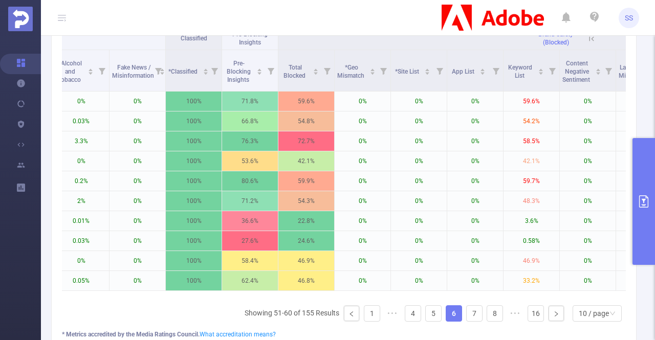
scroll to position [0, 969]
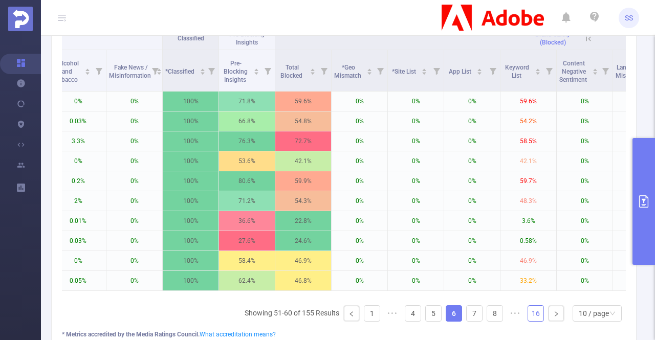
click at [531, 318] on link "16" at bounding box center [535, 313] width 15 height 15
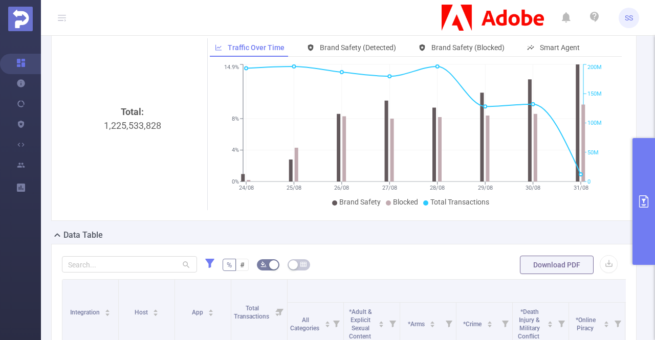
scroll to position [0, 0]
